Goal: Book appointment/travel/reservation

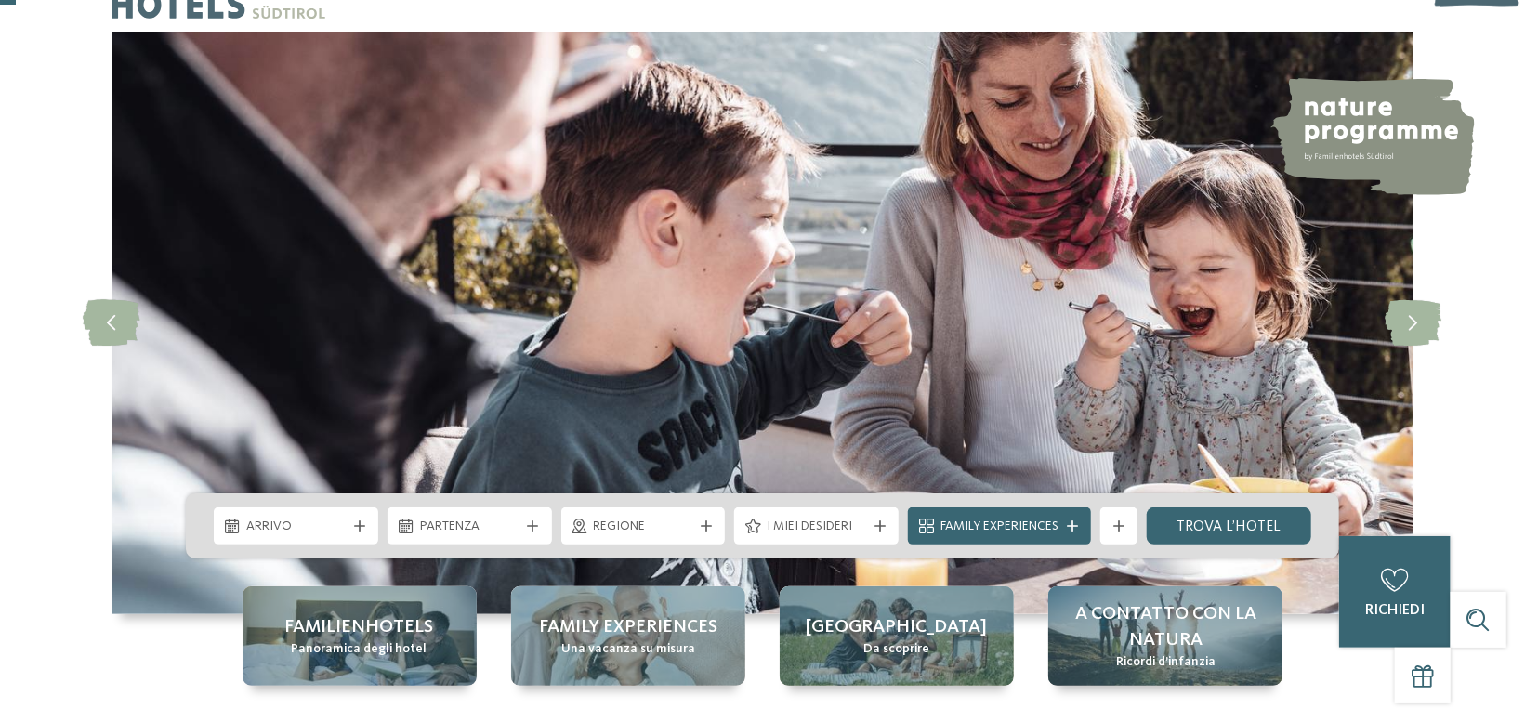
scroll to position [93, 0]
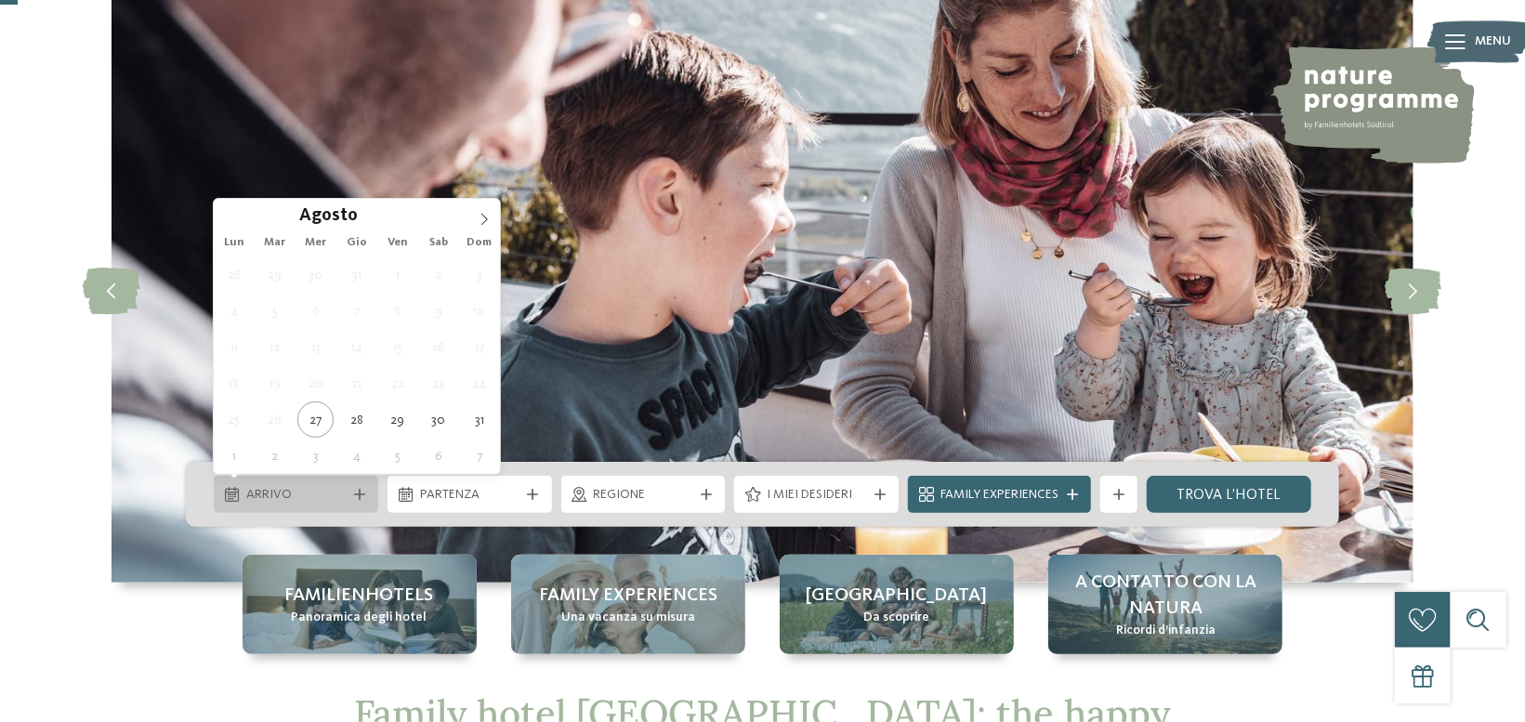
click at [313, 497] on span "Arrivo" at bounding box center [295, 495] width 99 height 19
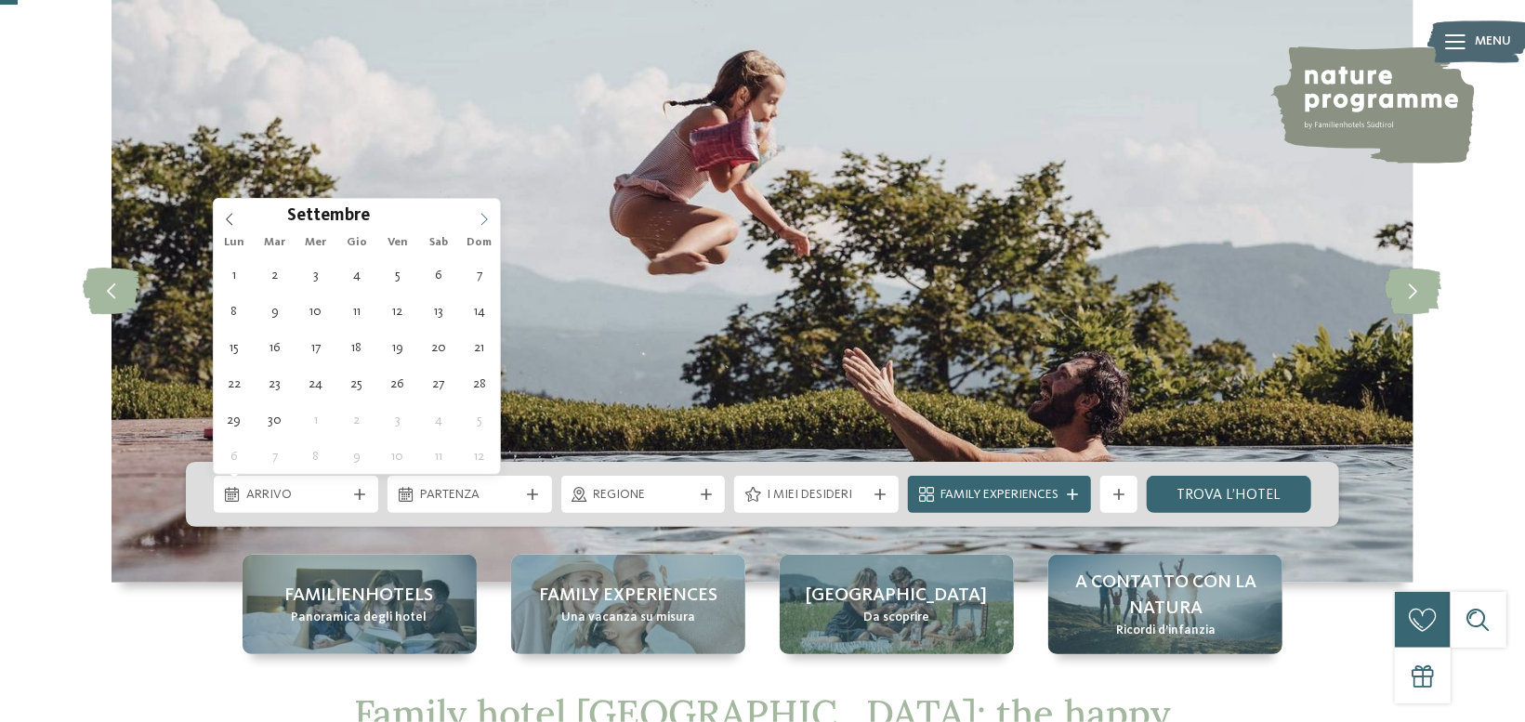
click at [483, 218] on icon at bounding box center [484, 219] width 13 height 13
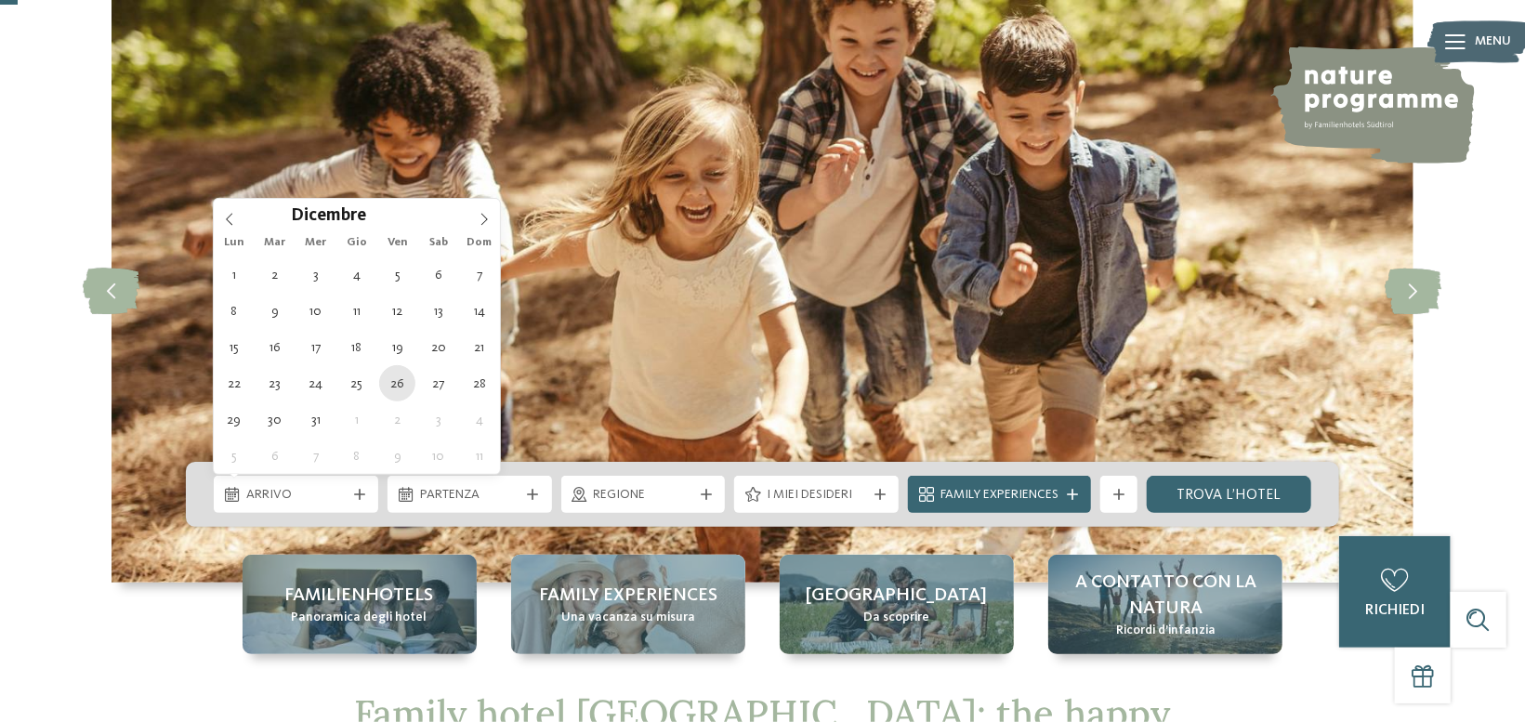
type div "[DATE]"
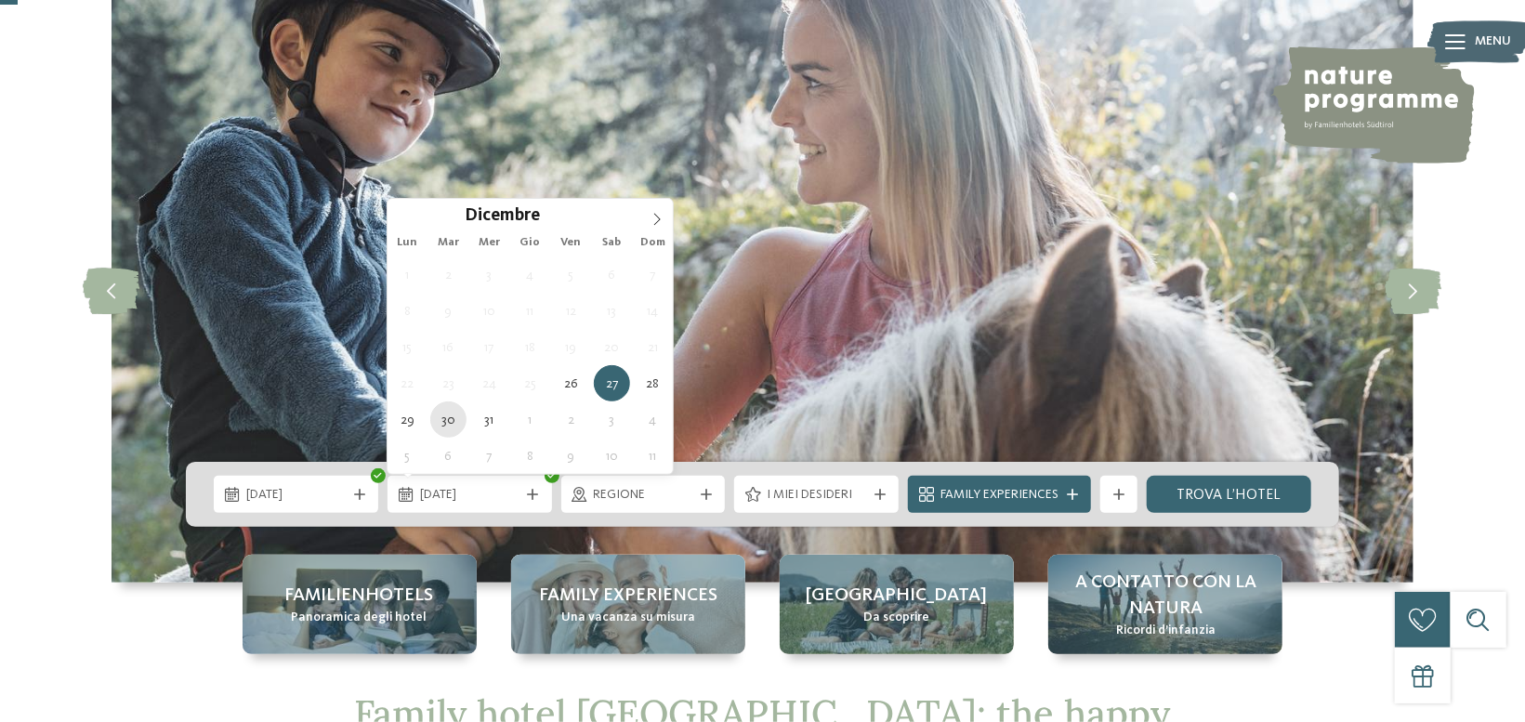
type div "[DATE]"
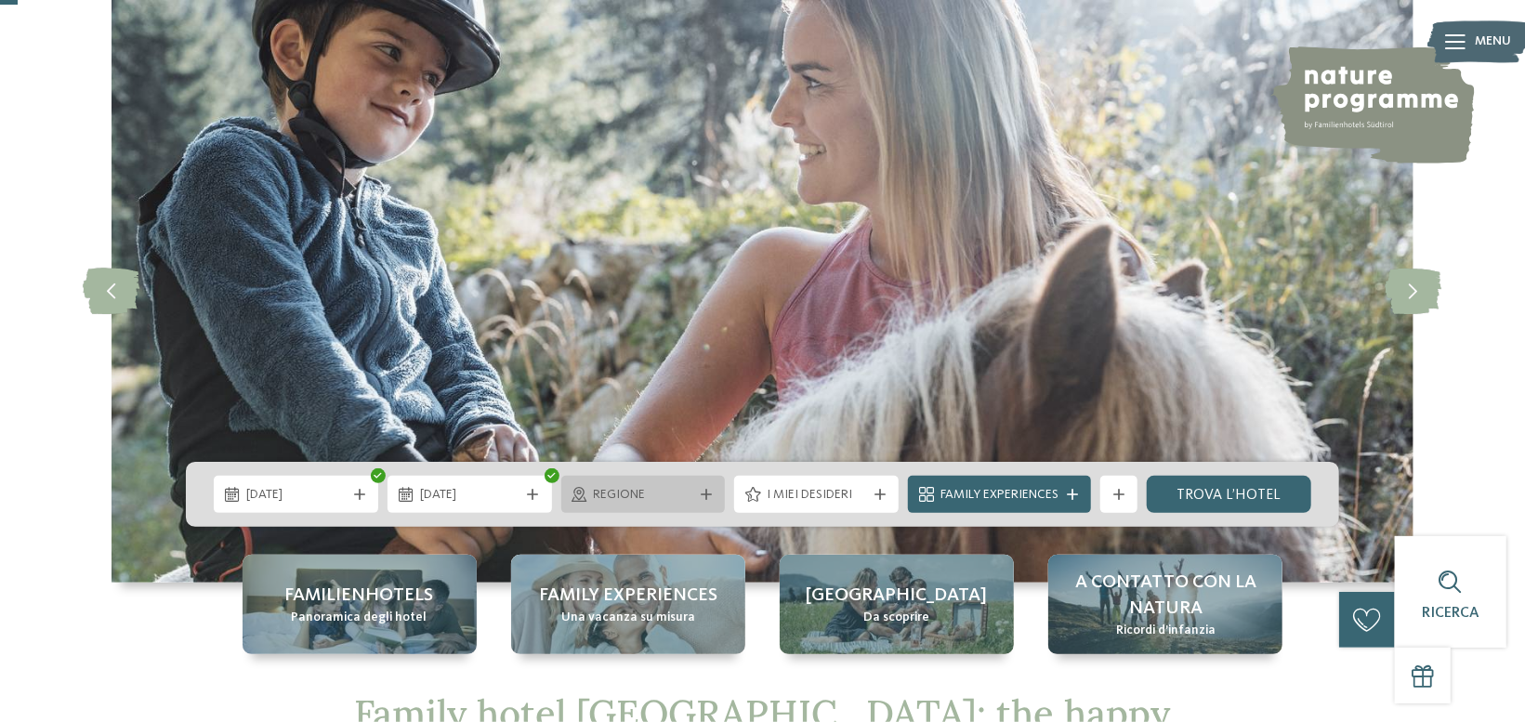
click at [667, 494] on span "Regione" at bounding box center [643, 495] width 99 height 19
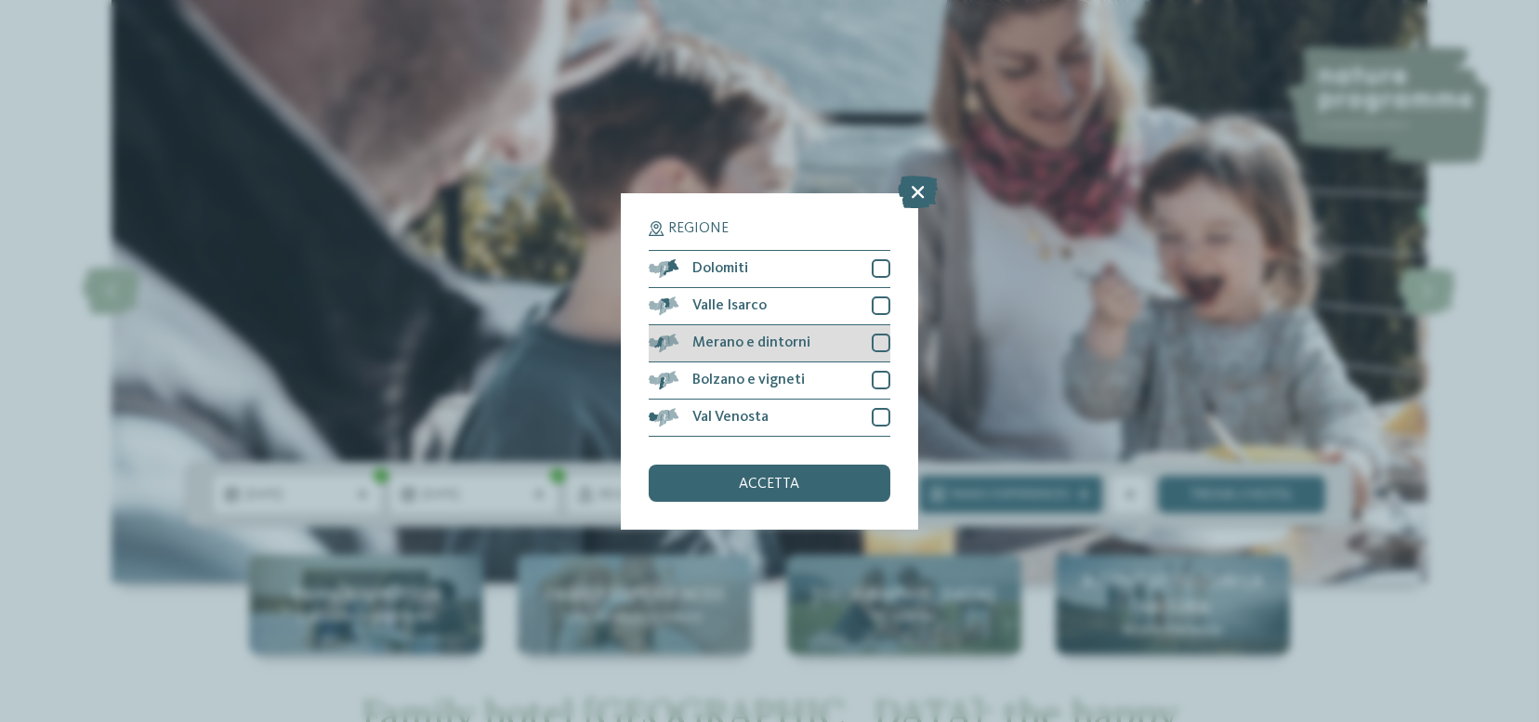
click at [885, 340] on div at bounding box center [881, 343] width 19 height 19
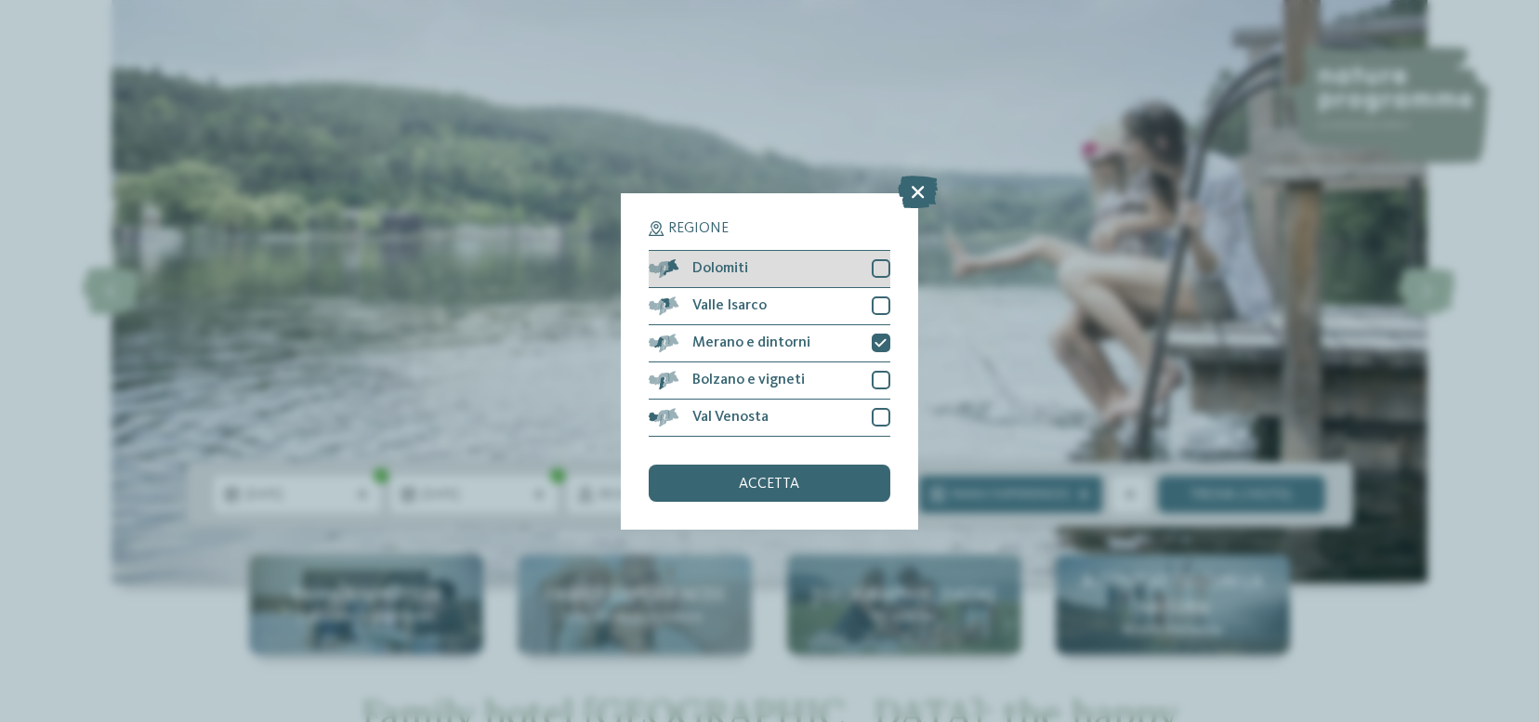
click at [873, 270] on div at bounding box center [881, 268] width 19 height 19
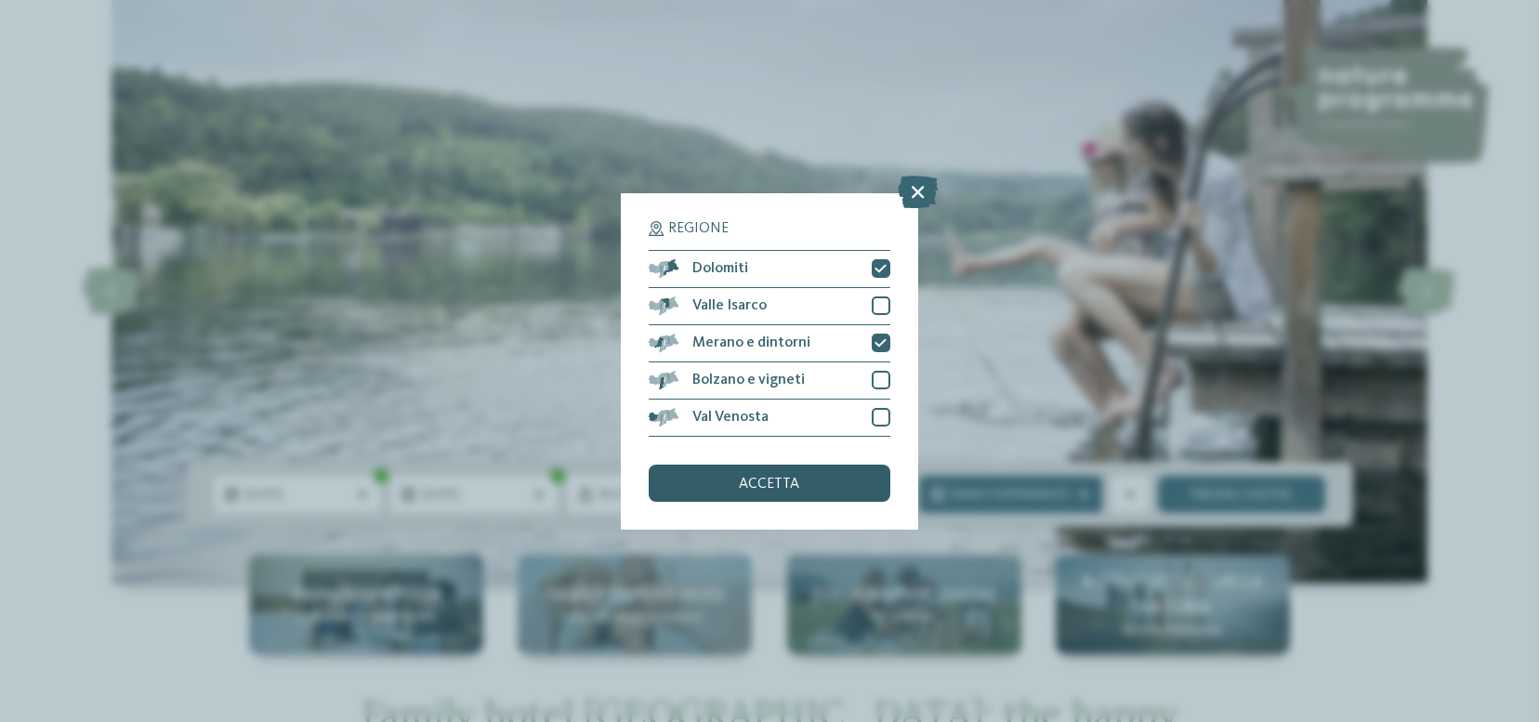
click at [778, 490] on span "accetta" at bounding box center [770, 484] width 60 height 15
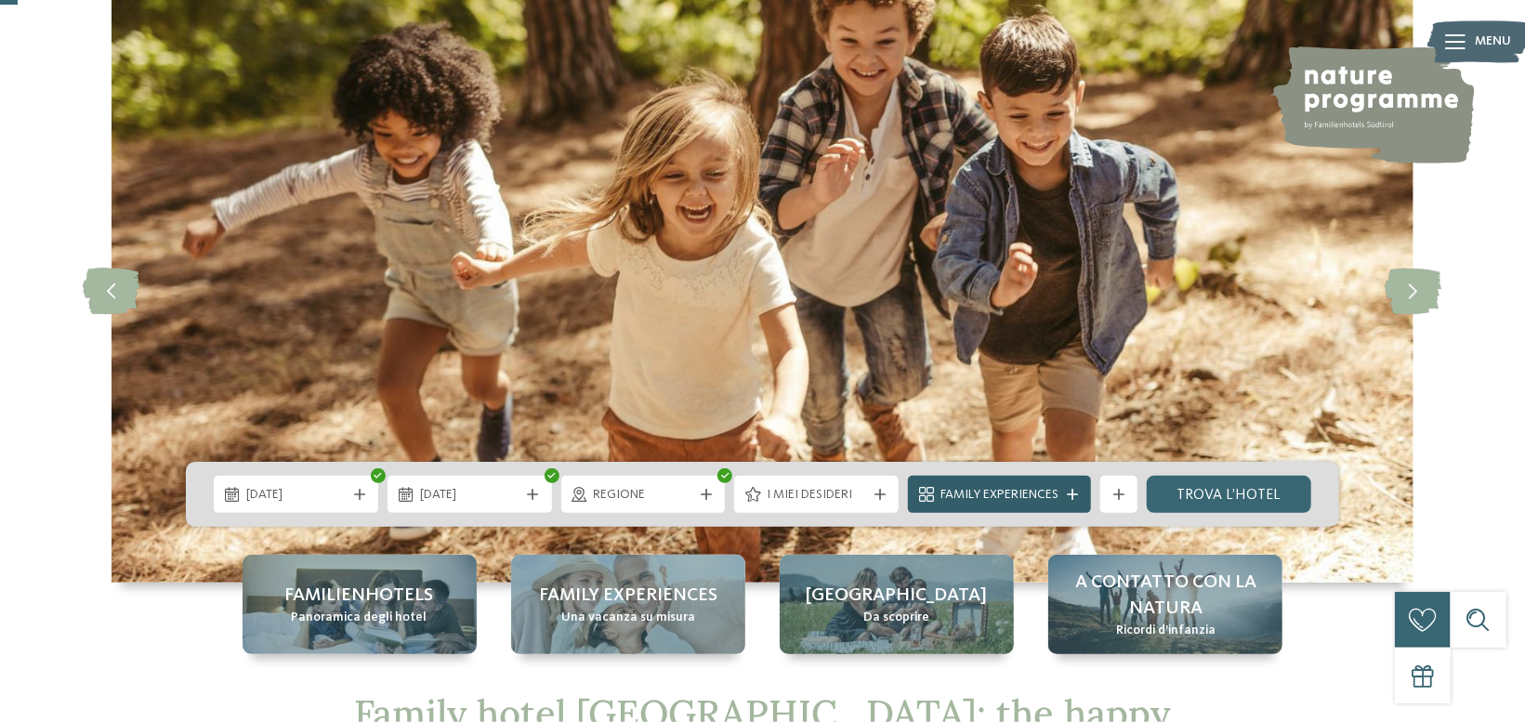
click at [1047, 492] on span "Family Experiences" at bounding box center [1000, 495] width 118 height 19
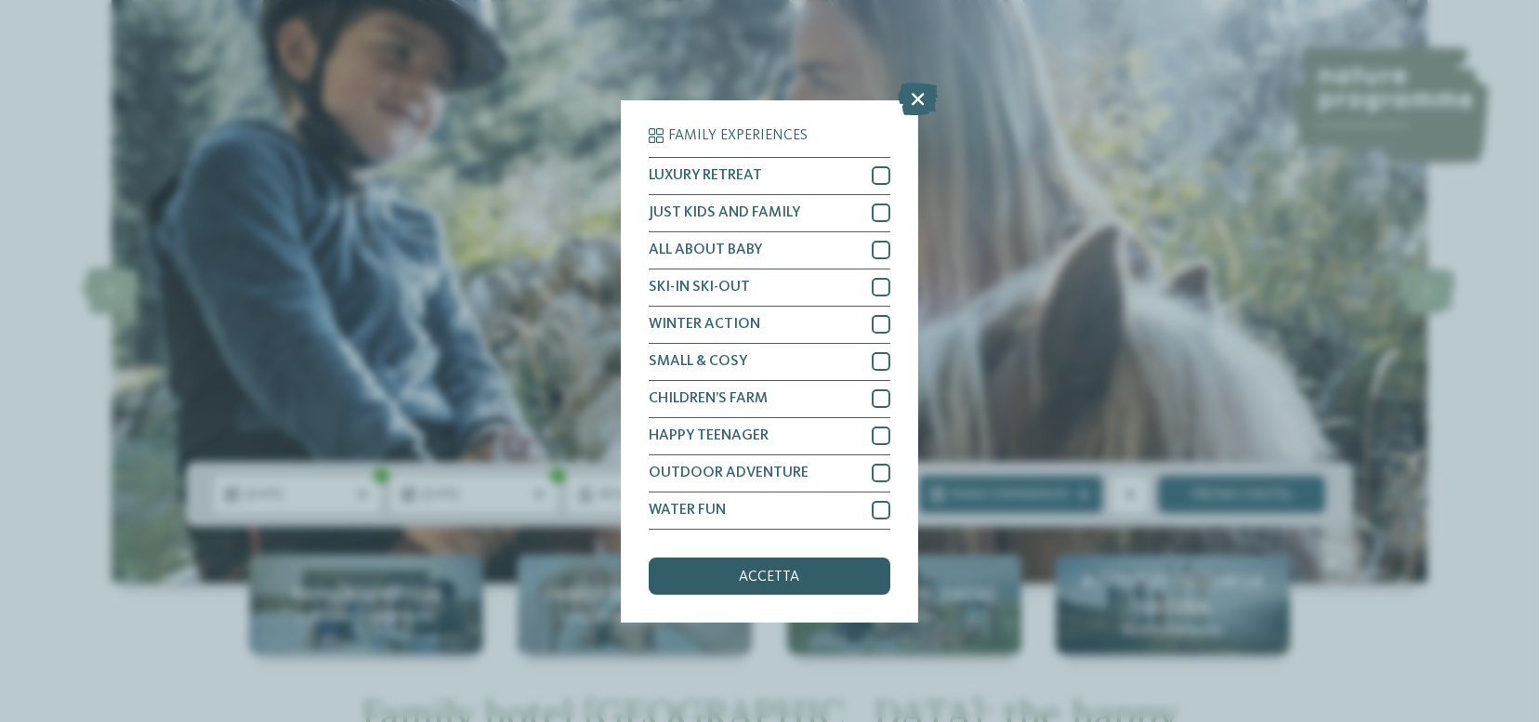
click at [801, 573] on div "accetta" at bounding box center [770, 576] width 242 height 37
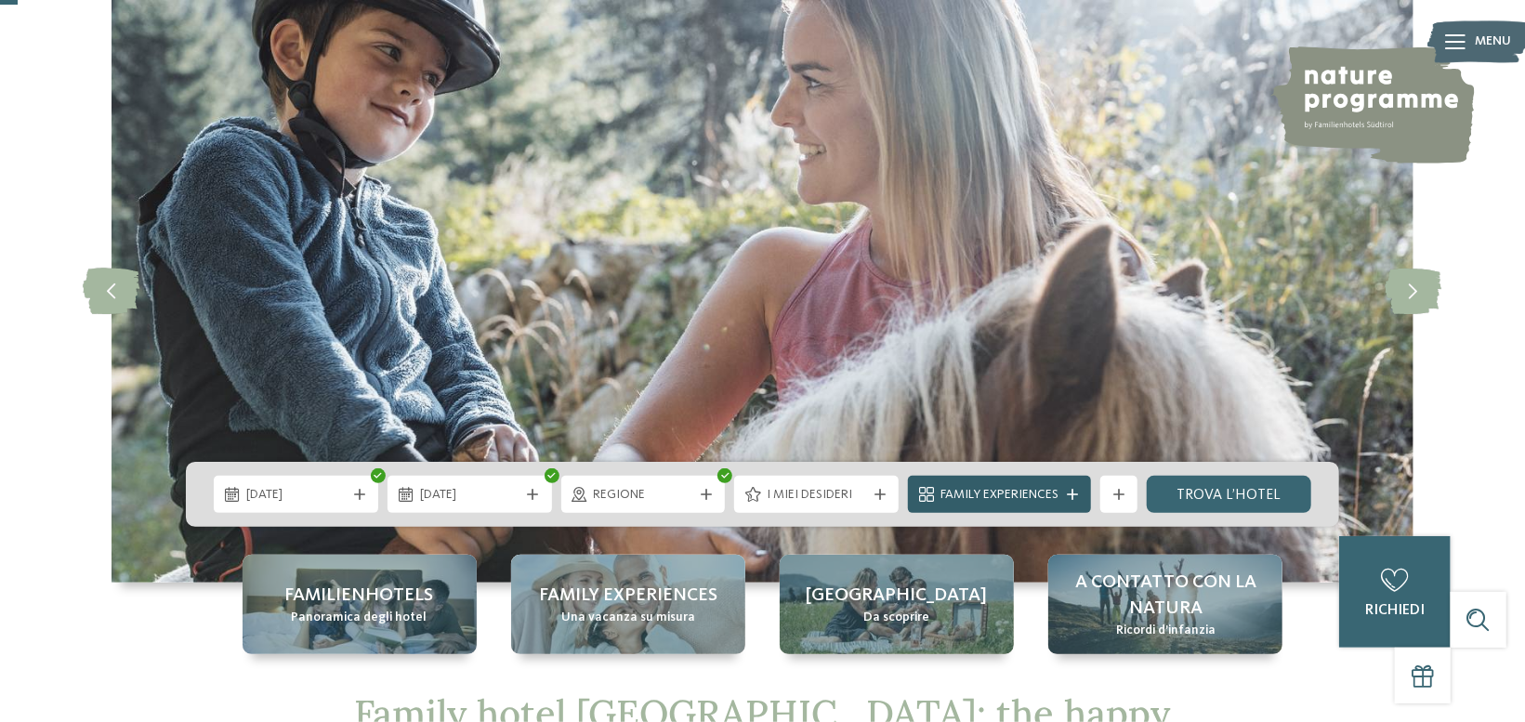
click at [1016, 497] on span "Family Experiences" at bounding box center [1000, 495] width 118 height 19
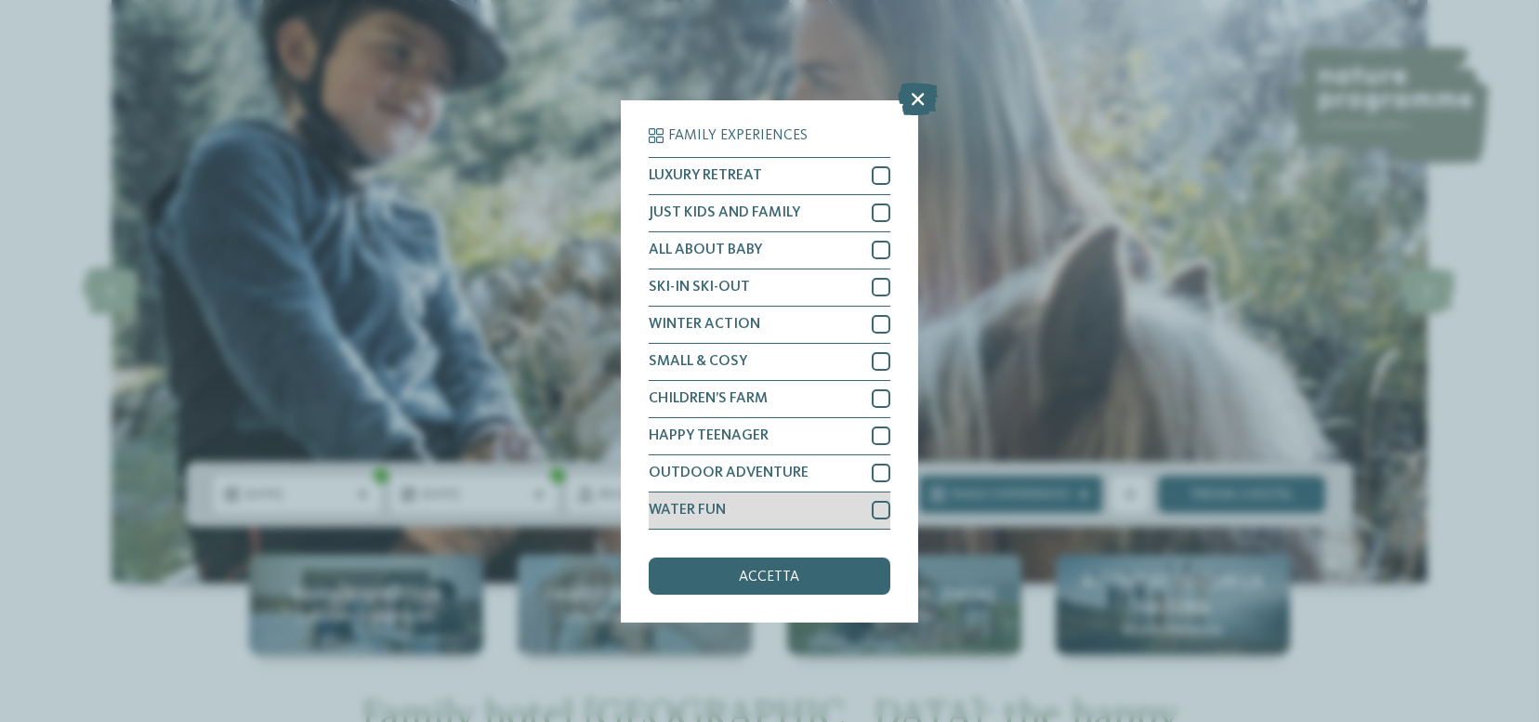
click at [881, 509] on div at bounding box center [881, 510] width 19 height 19
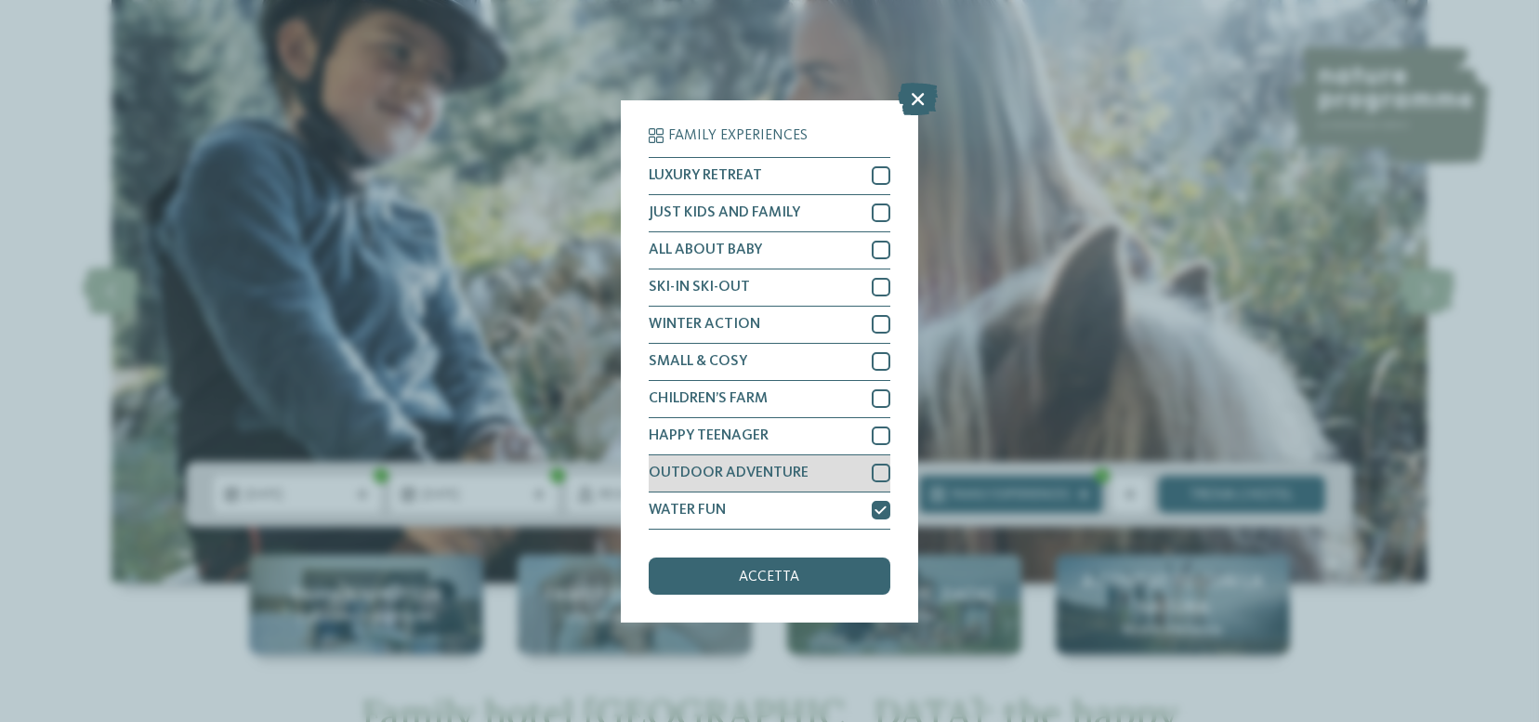
click at [886, 471] on div at bounding box center [881, 473] width 19 height 19
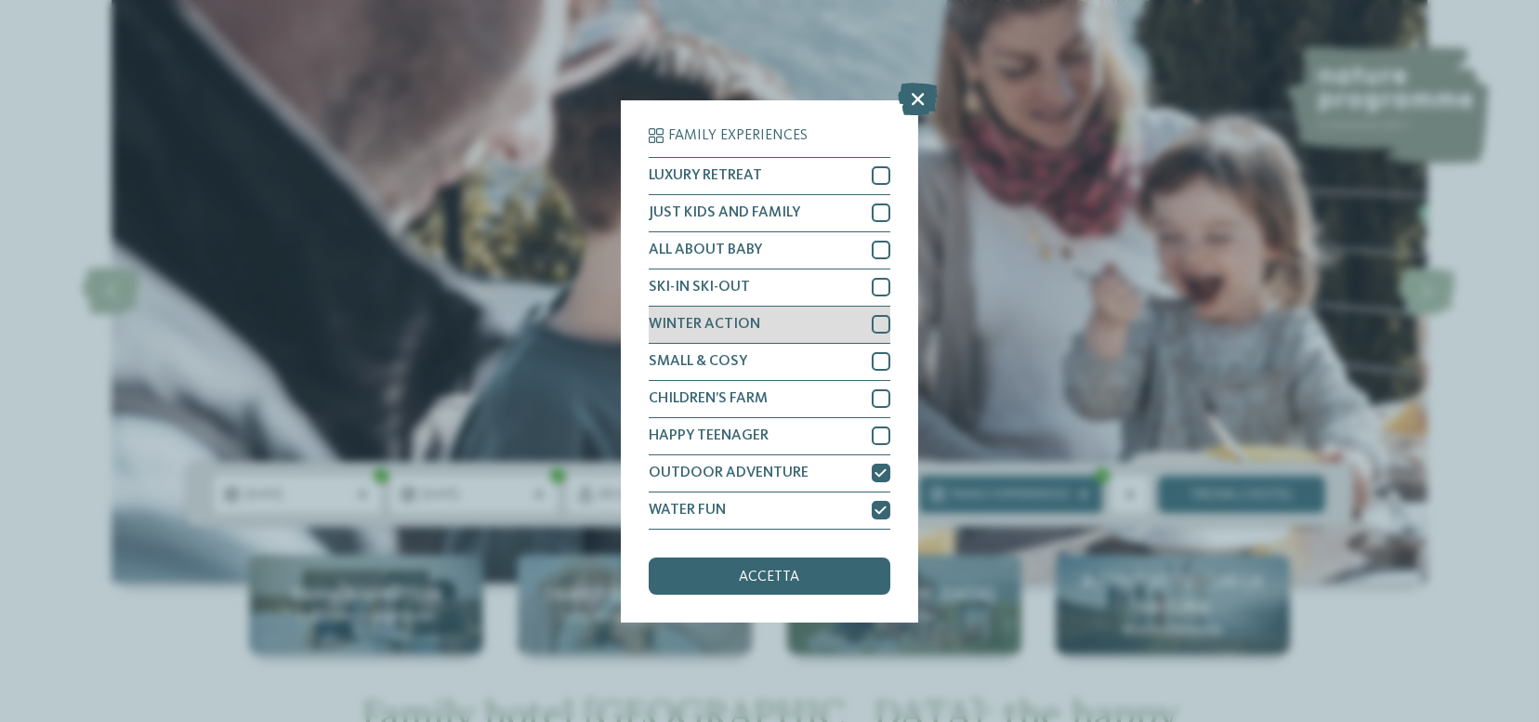
click at [880, 321] on div at bounding box center [881, 324] width 19 height 19
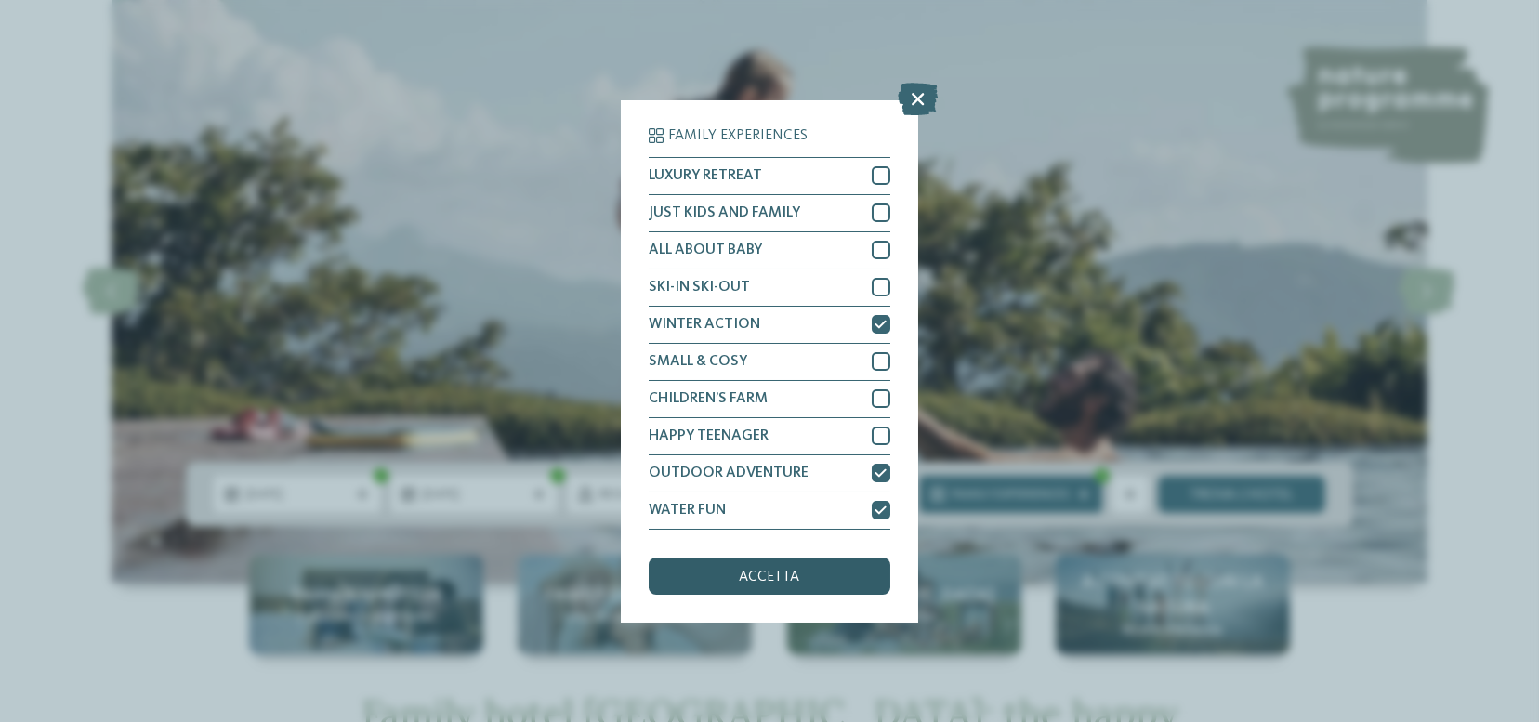
click at [741, 575] on span "accetta" at bounding box center [770, 577] width 60 height 15
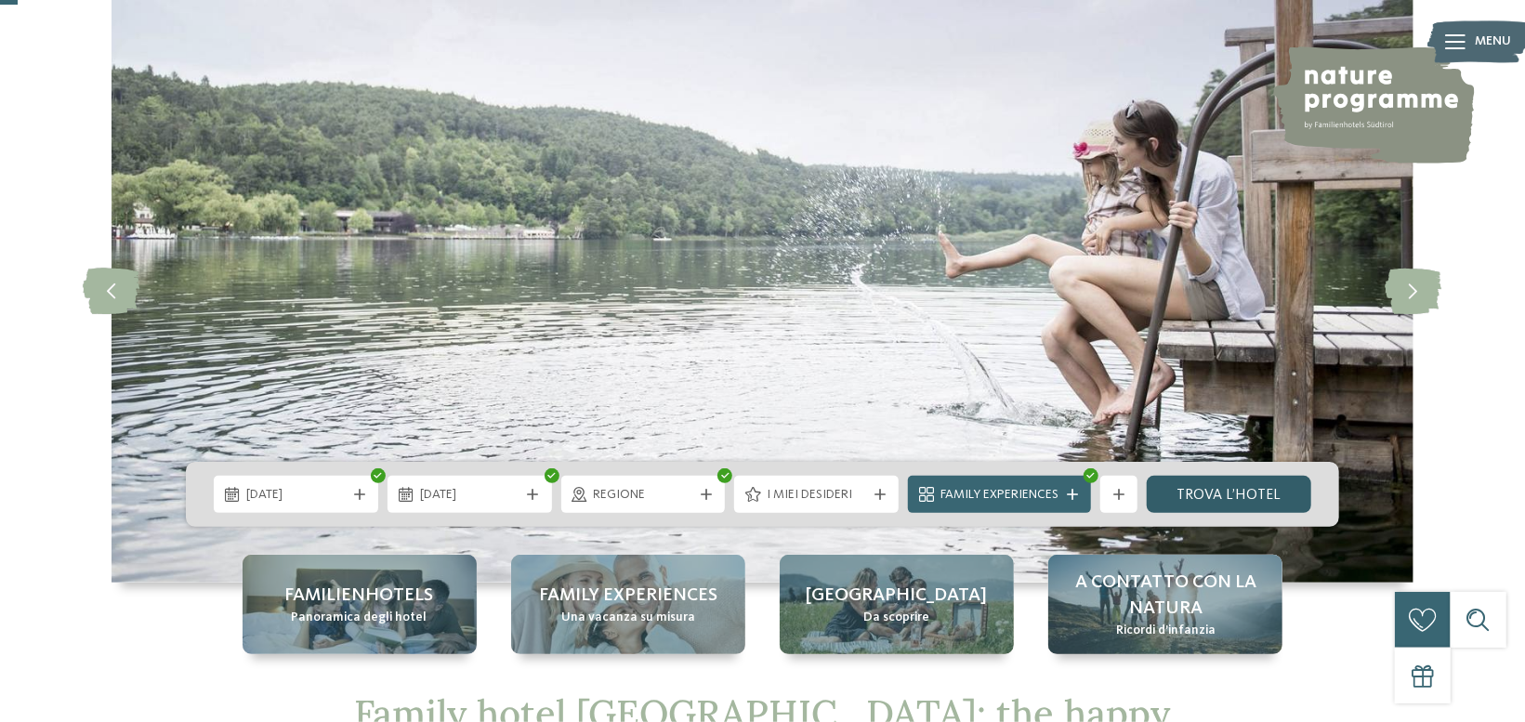
click at [1226, 500] on link "trova l’hotel" at bounding box center [1229, 494] width 165 height 37
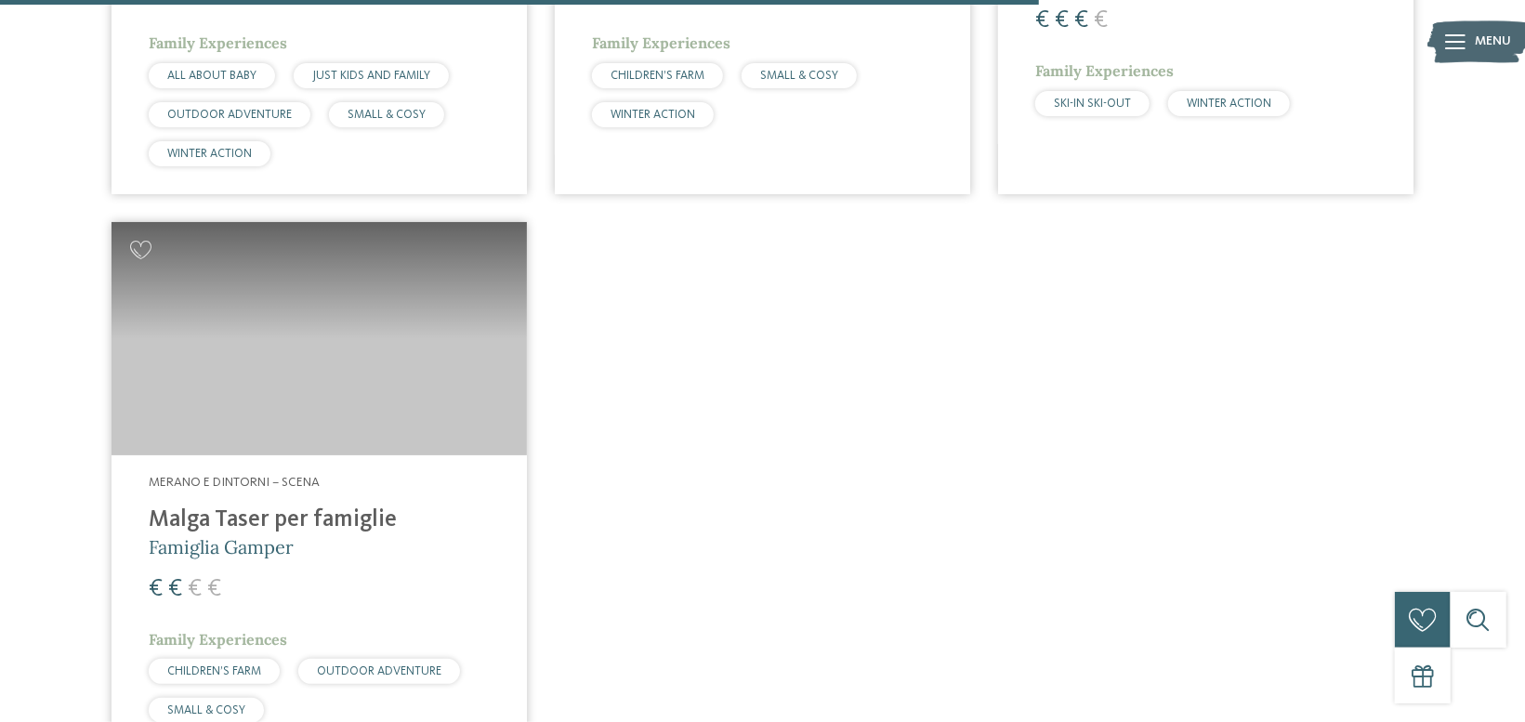
scroll to position [2468, 0]
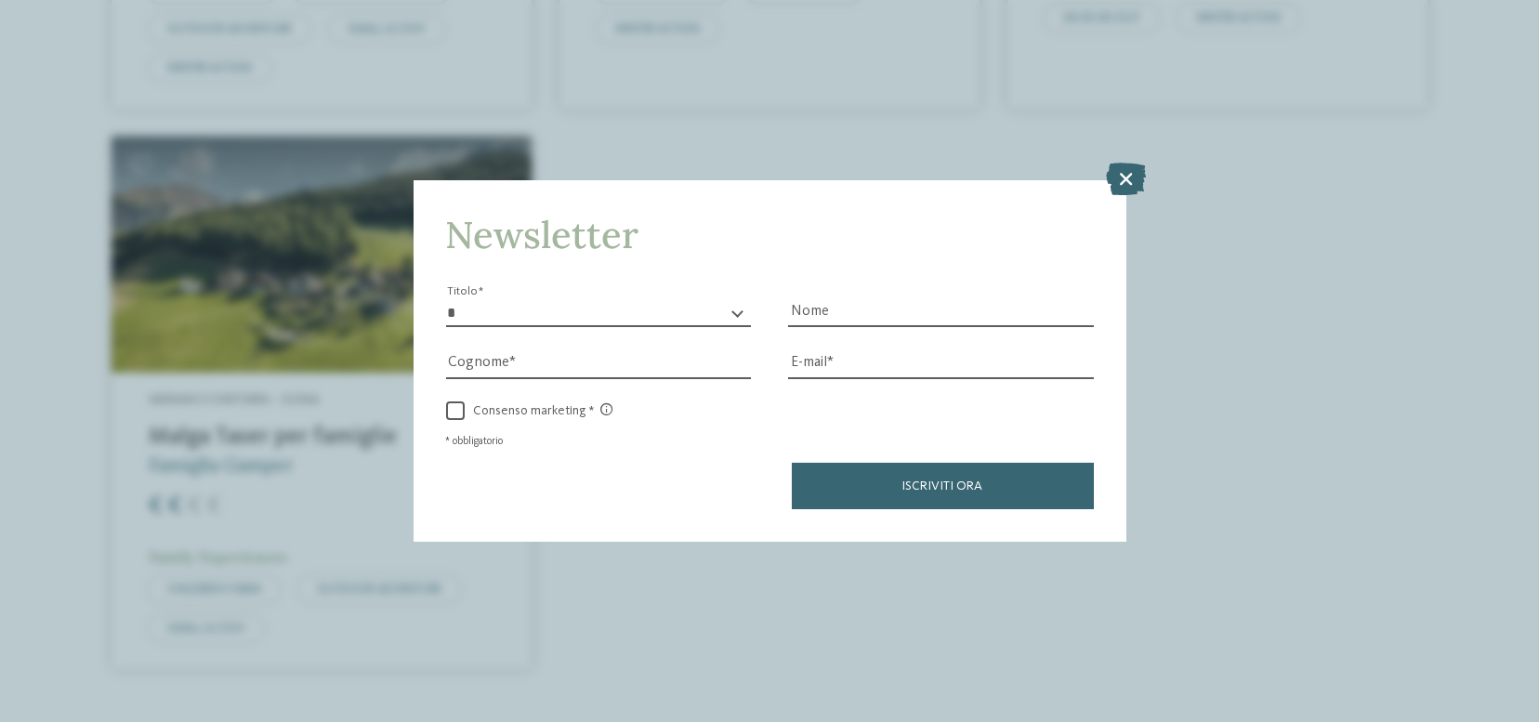
click at [257, 427] on div "Newsletter * ****** ******* ******** ****** Titolo Nome Cognome Fax" at bounding box center [769, 361] width 1539 height 722
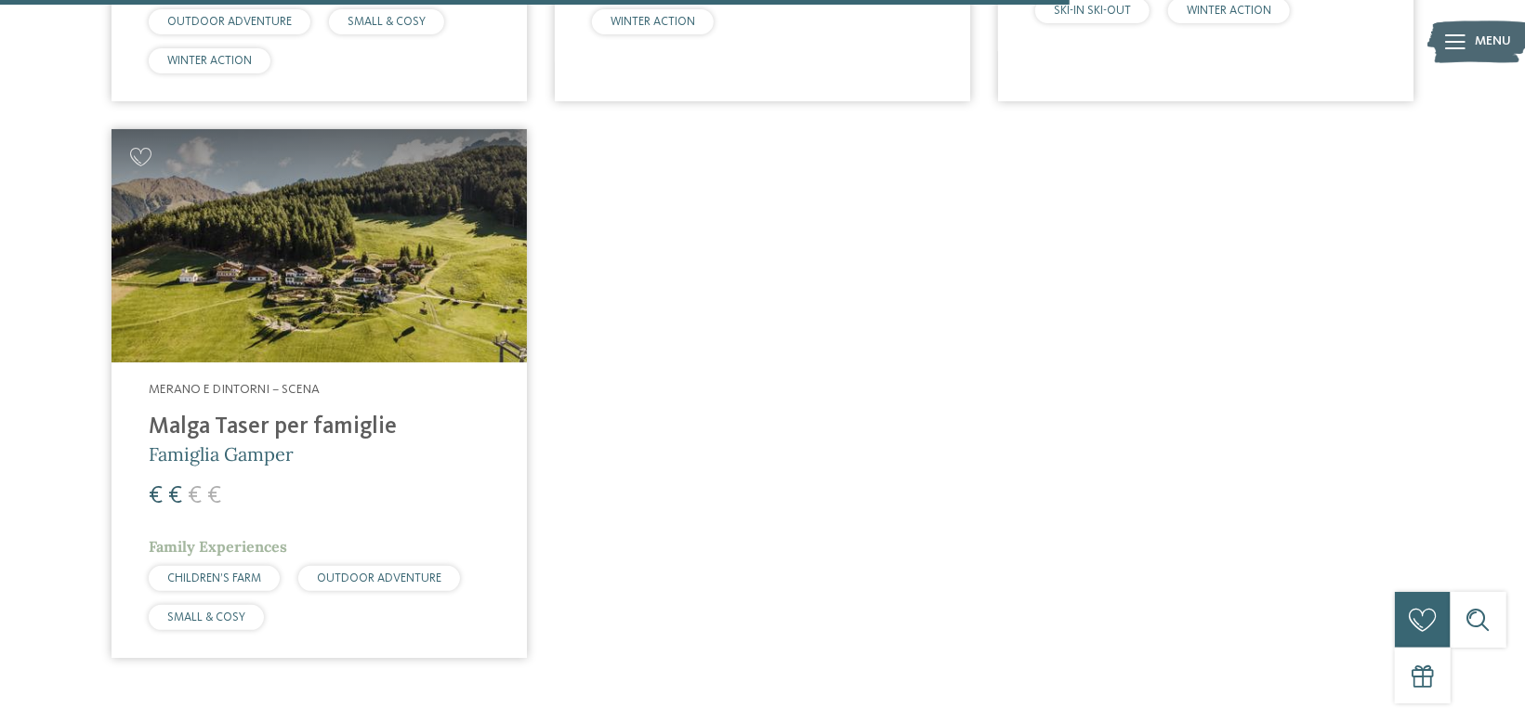
click at [268, 308] on img at bounding box center [319, 245] width 415 height 233
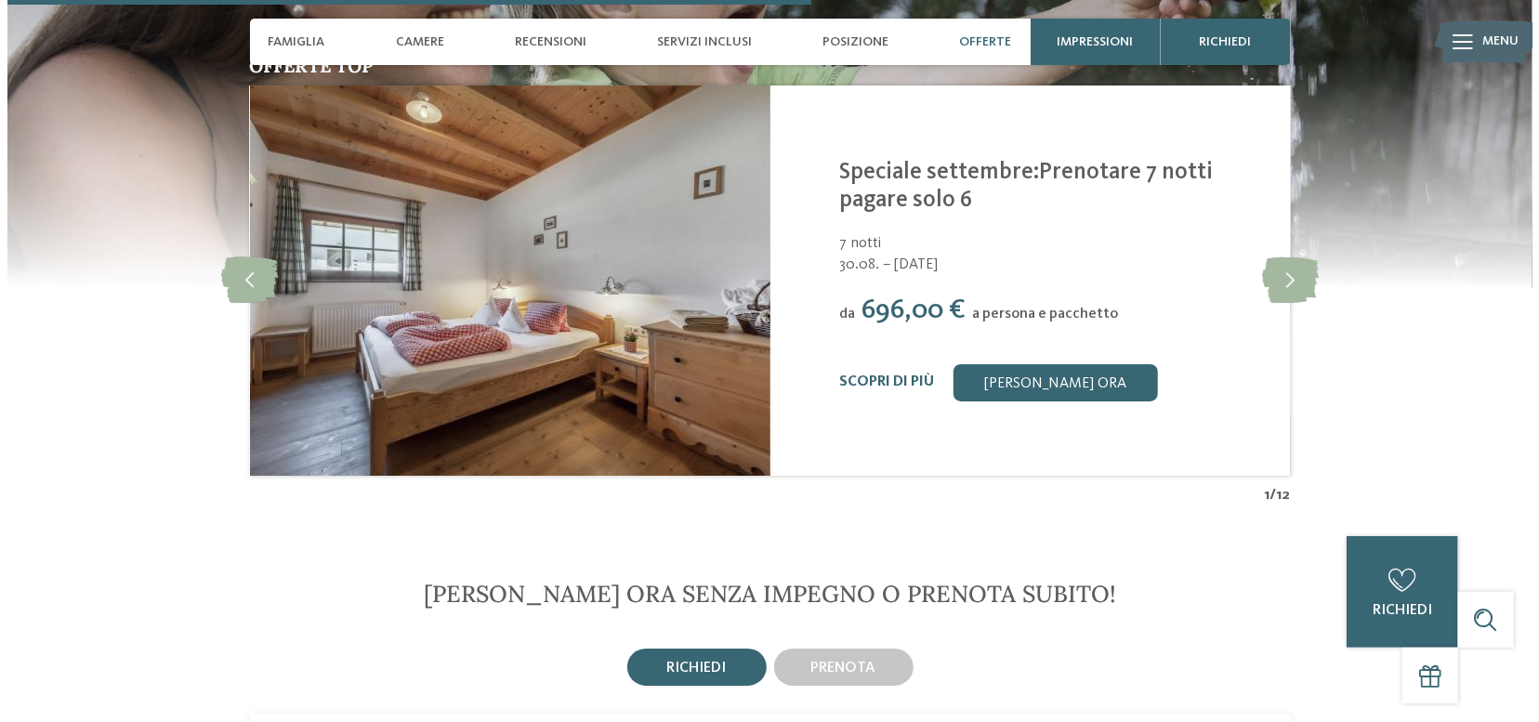
scroll to position [3532, 0]
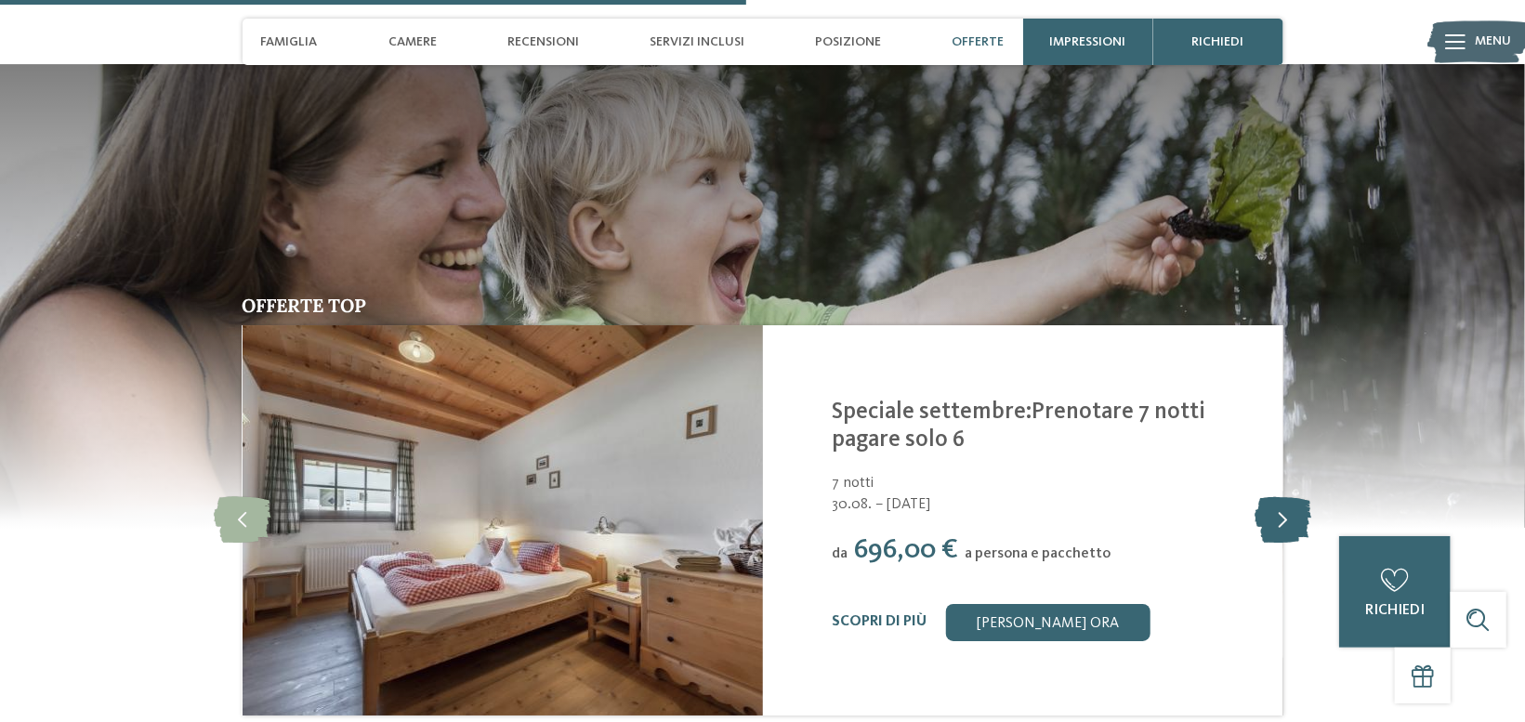
click at [1287, 504] on icon at bounding box center [1283, 520] width 57 height 46
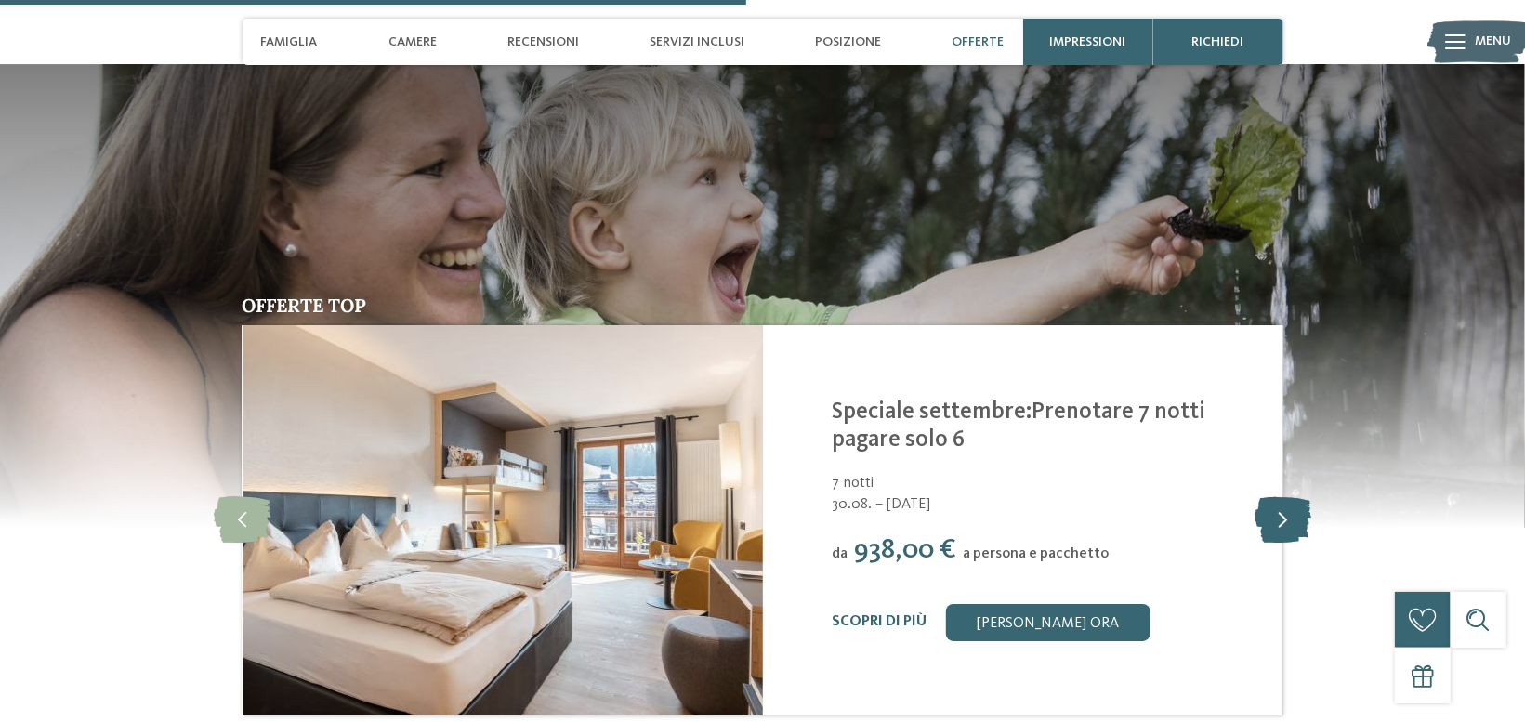
click at [1287, 504] on icon at bounding box center [1283, 520] width 57 height 46
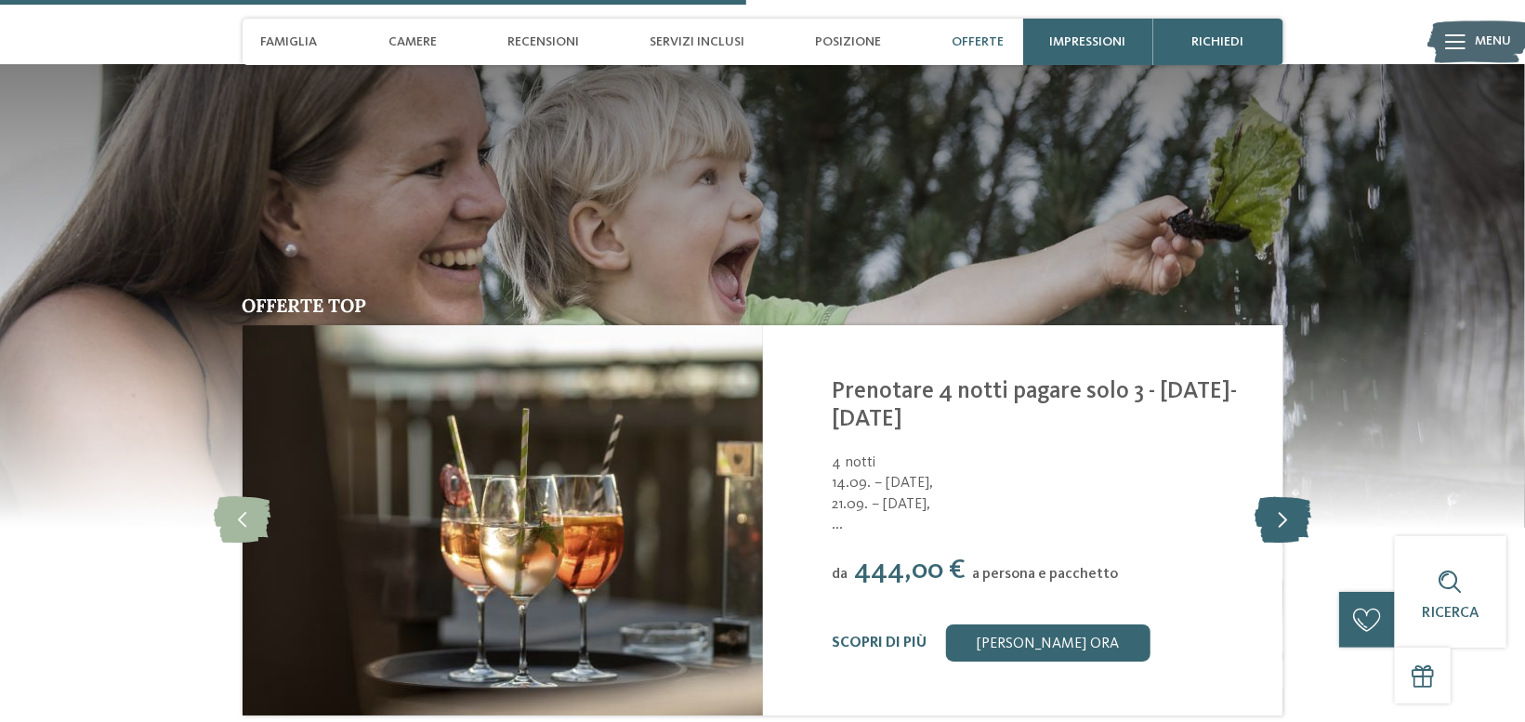
click at [1287, 504] on icon at bounding box center [1283, 520] width 57 height 46
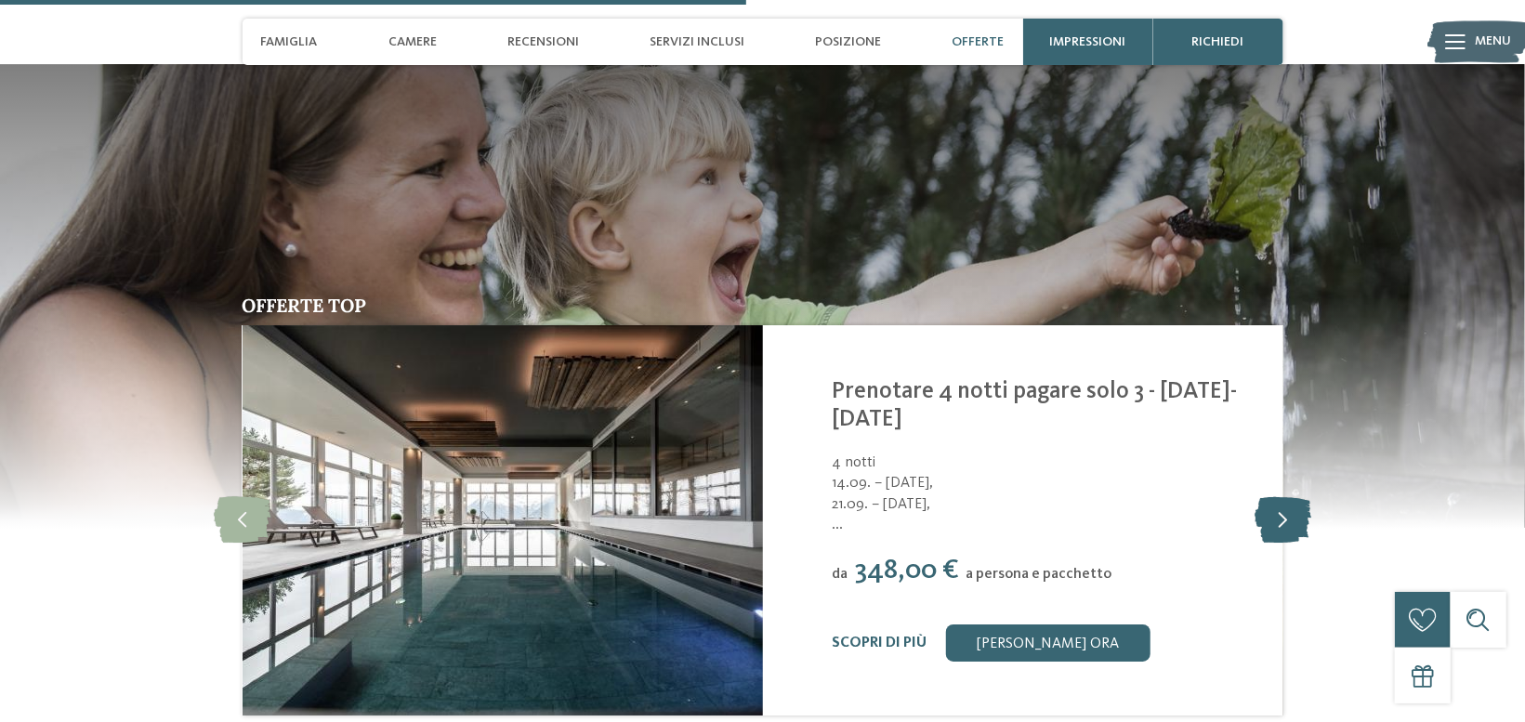
click at [1287, 504] on icon at bounding box center [1283, 520] width 57 height 46
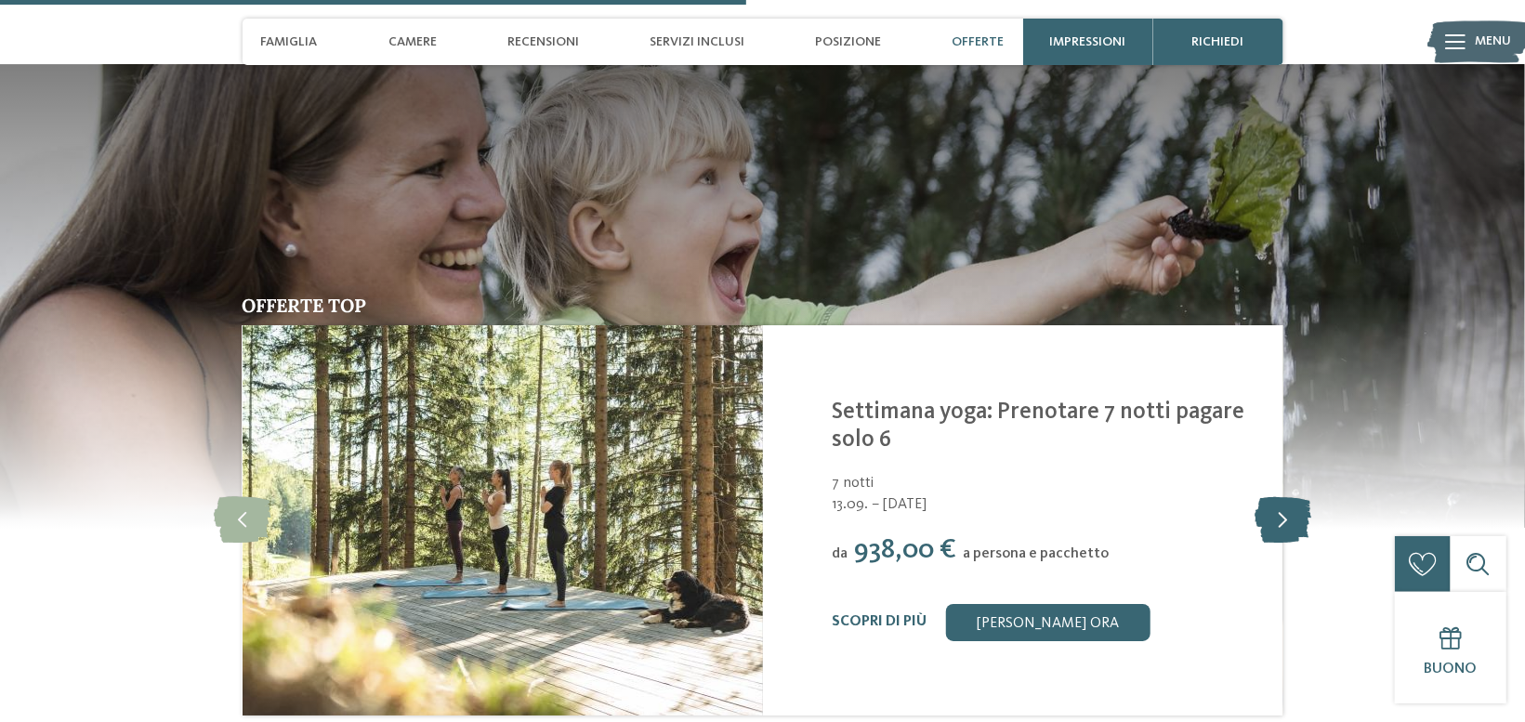
click at [1287, 504] on icon at bounding box center [1283, 520] width 57 height 46
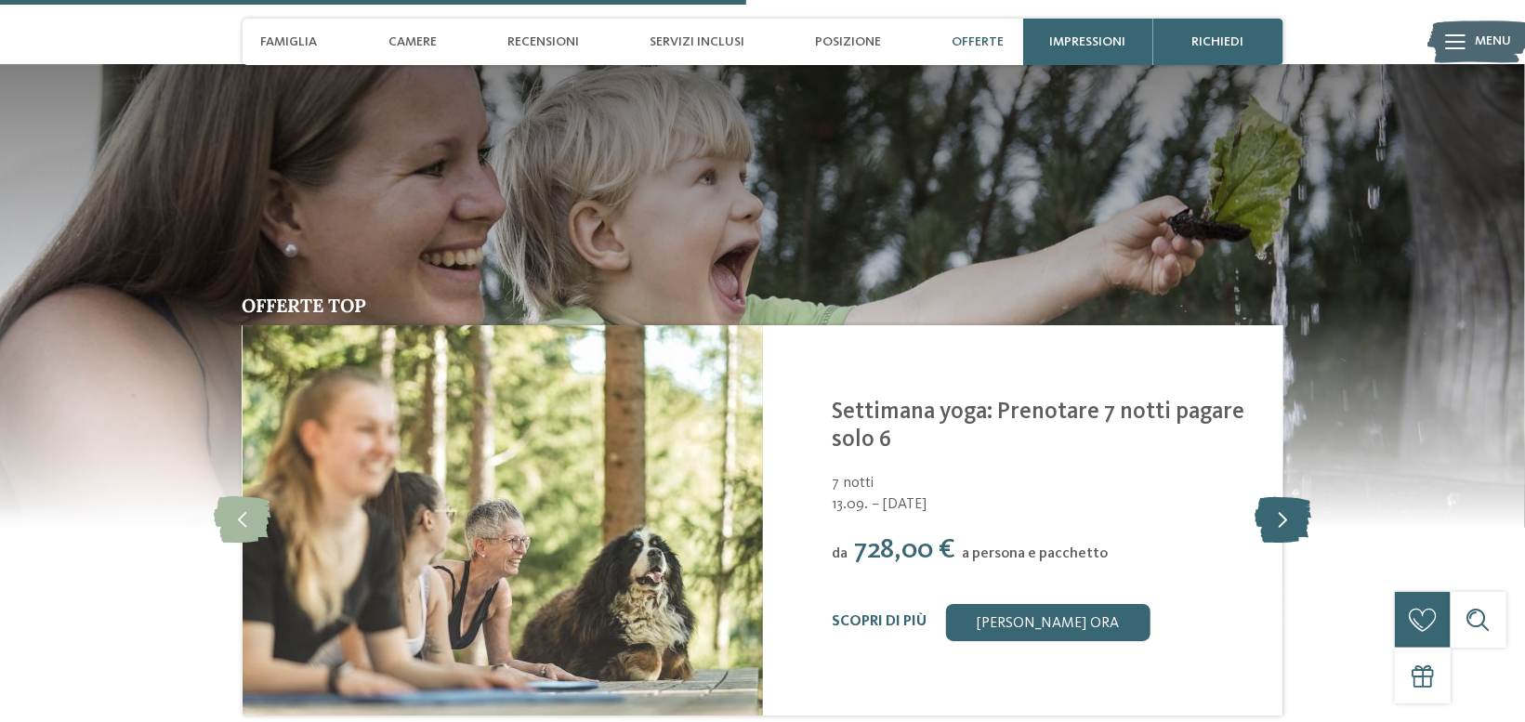
click at [1287, 504] on icon at bounding box center [1283, 520] width 57 height 46
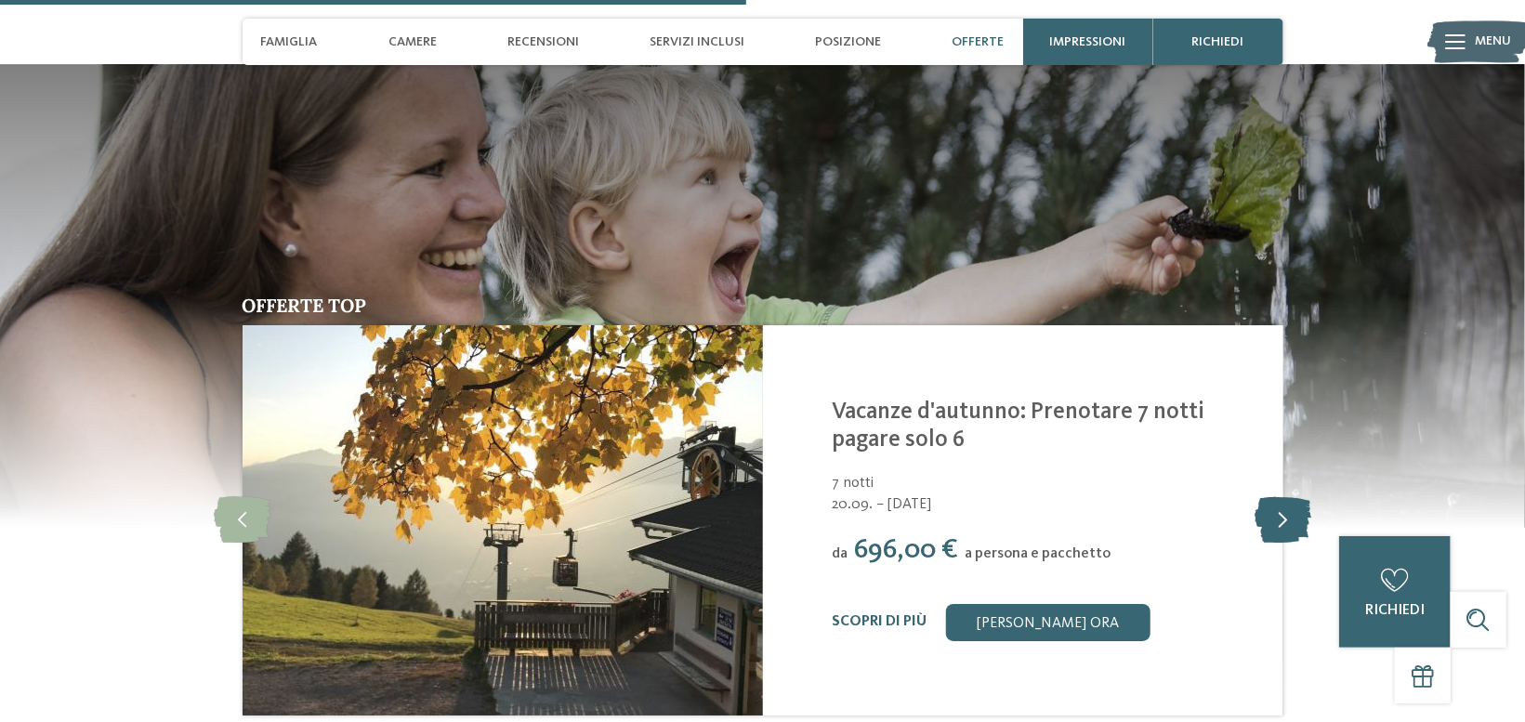
click at [1287, 504] on icon at bounding box center [1283, 520] width 57 height 46
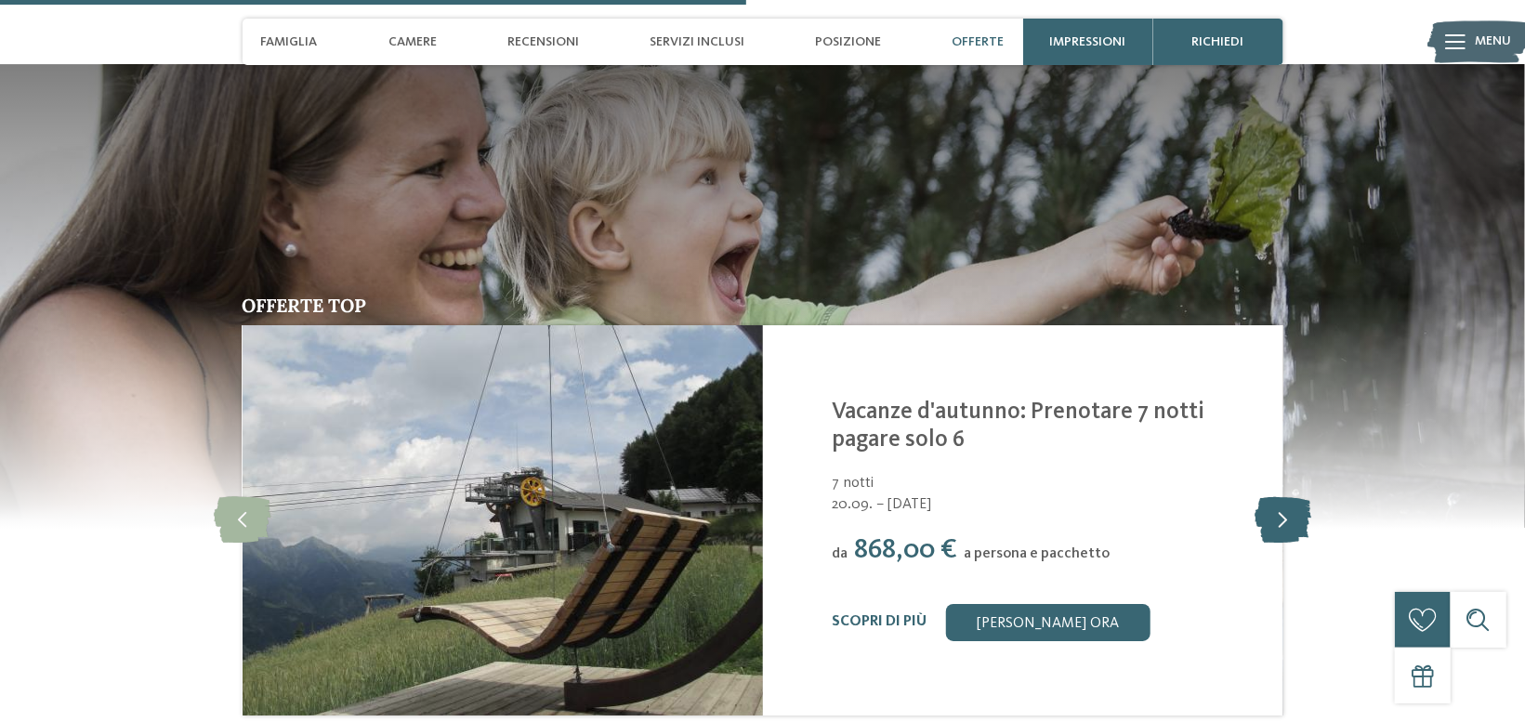
click at [1287, 504] on icon at bounding box center [1283, 520] width 57 height 46
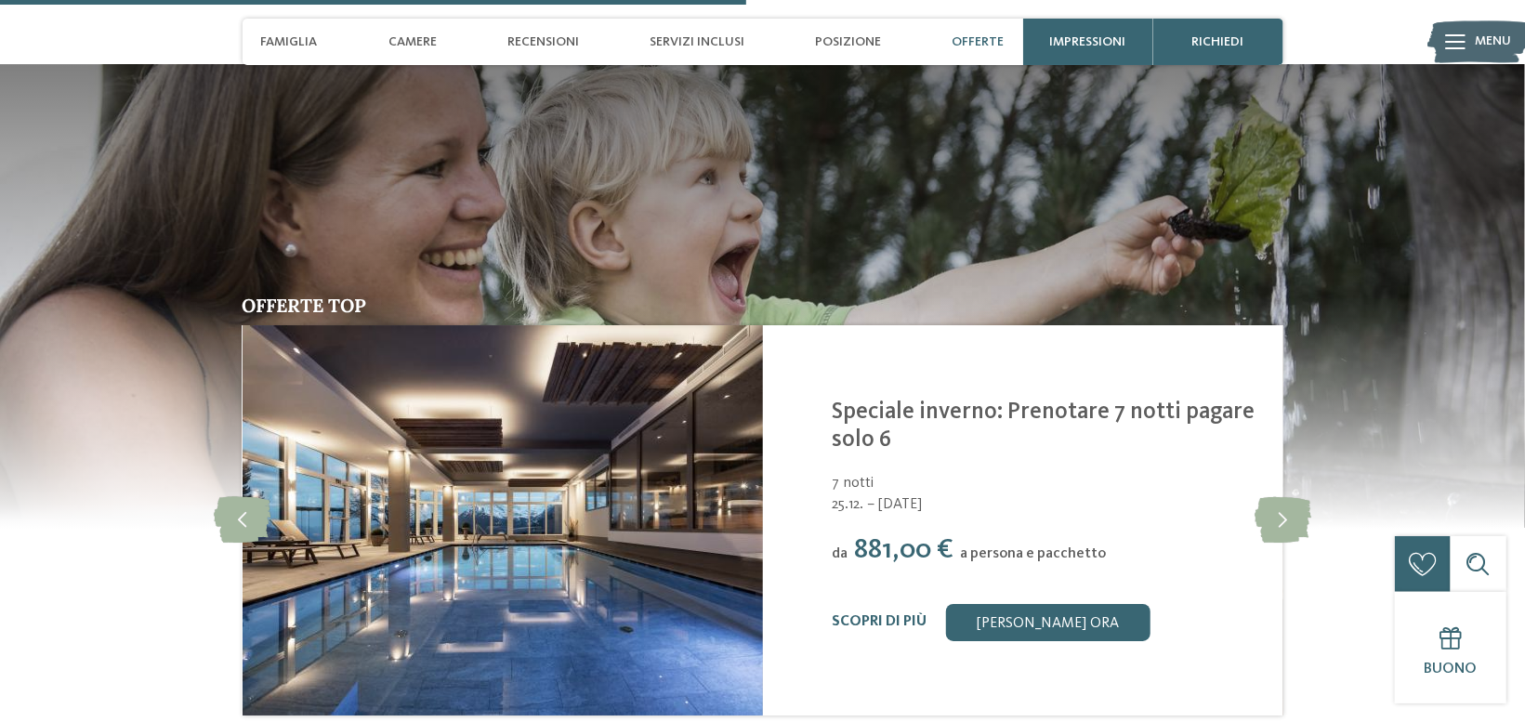
click at [899, 401] on link "Speciale inverno: Prenotare 7 notti pagare solo 6" at bounding box center [1044, 426] width 423 height 51
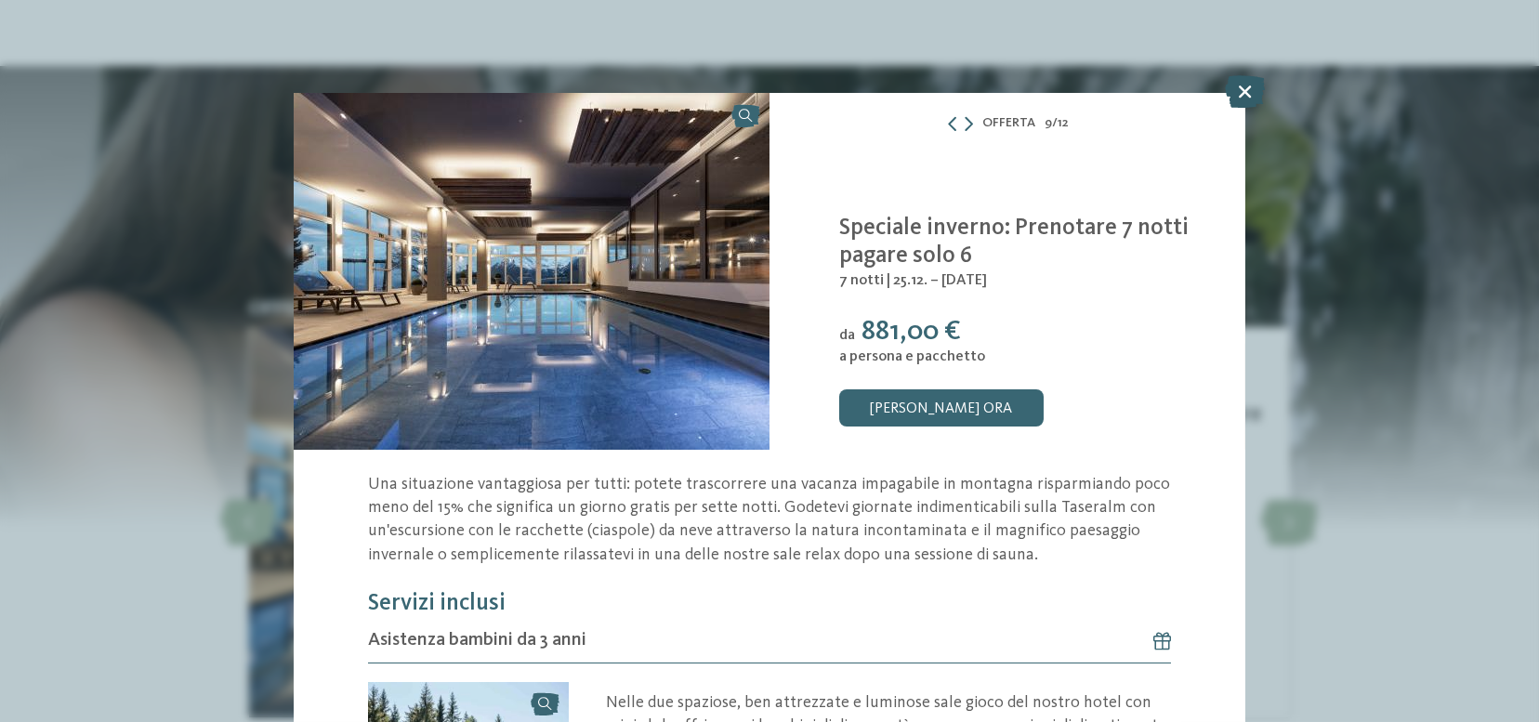
click at [1245, 90] on icon at bounding box center [1246, 92] width 40 height 33
